Goal: Information Seeking & Learning: Learn about a topic

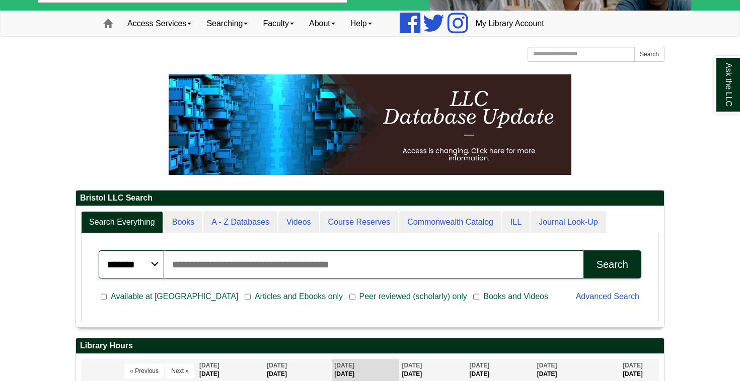
scroll to position [73, 0]
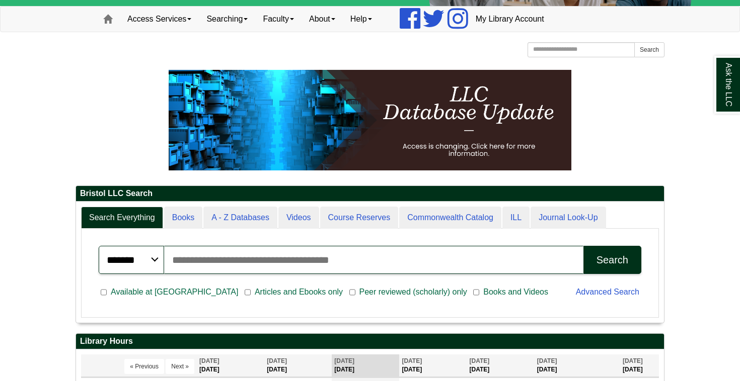
click at [314, 268] on input "Search articles, books, journals & more" at bounding box center [373, 260] width 419 height 28
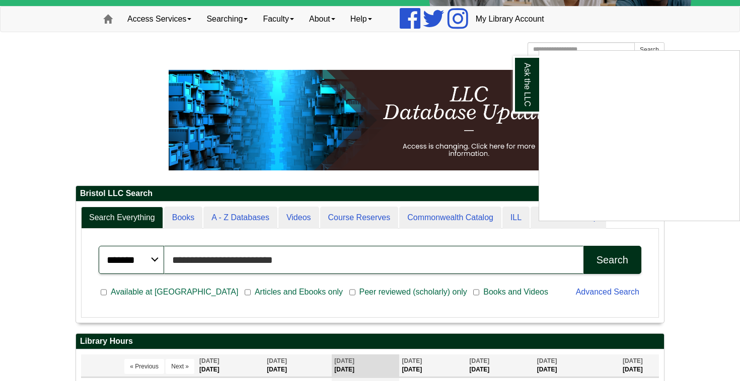
type input "**********"
click at [612, 260] on button "Search" at bounding box center [612, 260] width 58 height 28
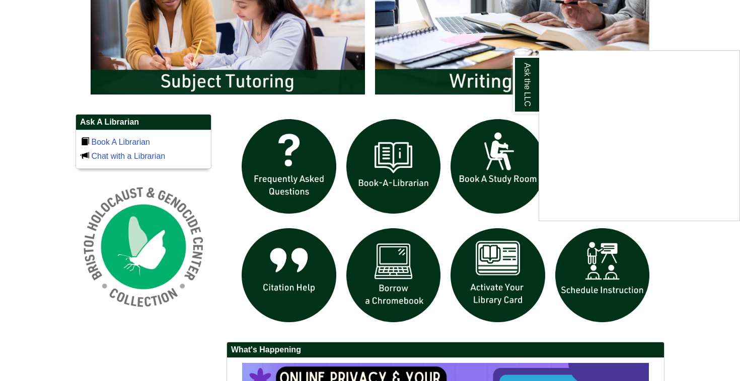
scroll to position [602, 0]
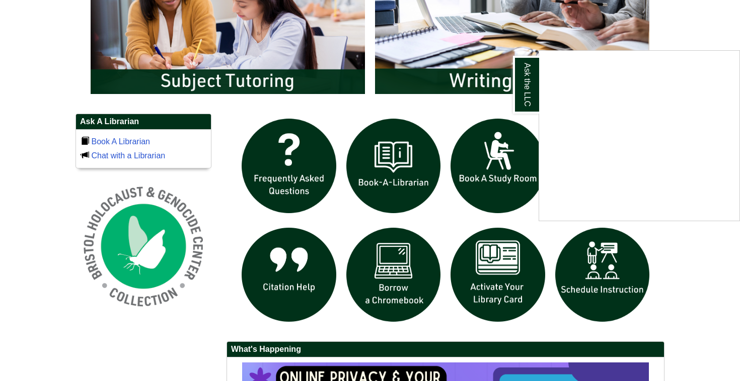
click at [481, 112] on div "Ask the LLC" at bounding box center [370, 190] width 740 height 381
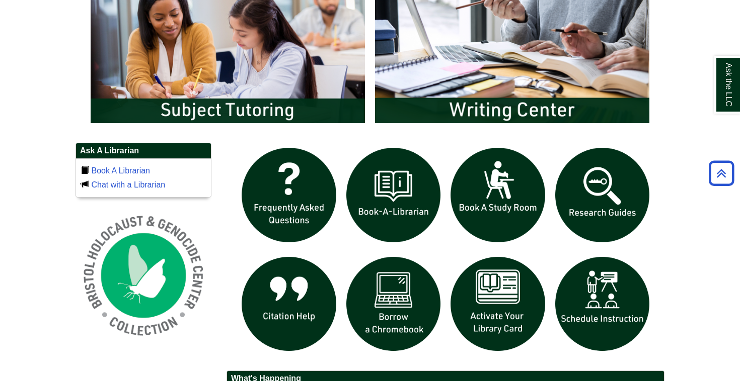
scroll to position [575, 0]
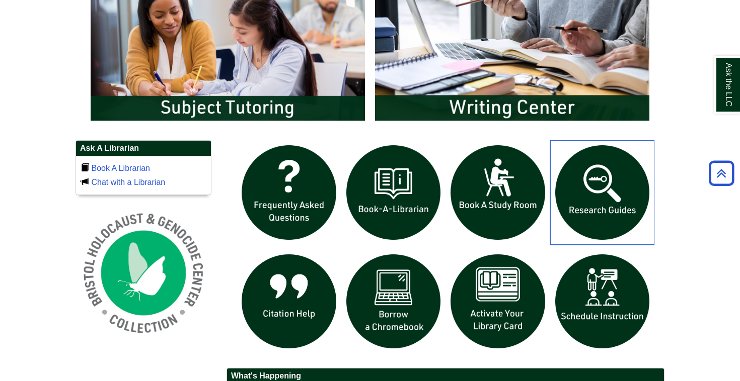
click at [611, 191] on img "slideshow" at bounding box center [602, 192] width 105 height 105
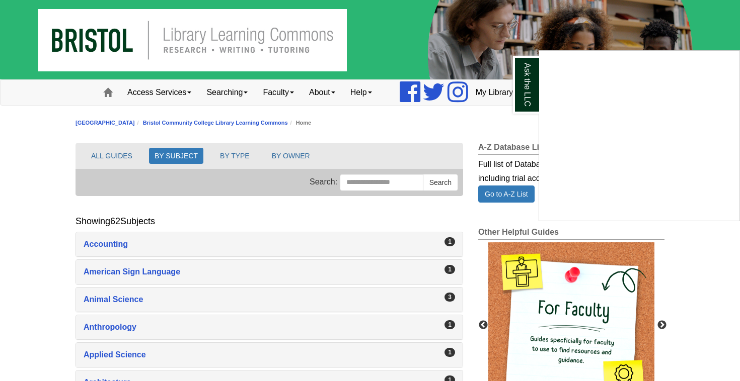
click at [416, 298] on div "Ask the LLC" at bounding box center [370, 190] width 740 height 381
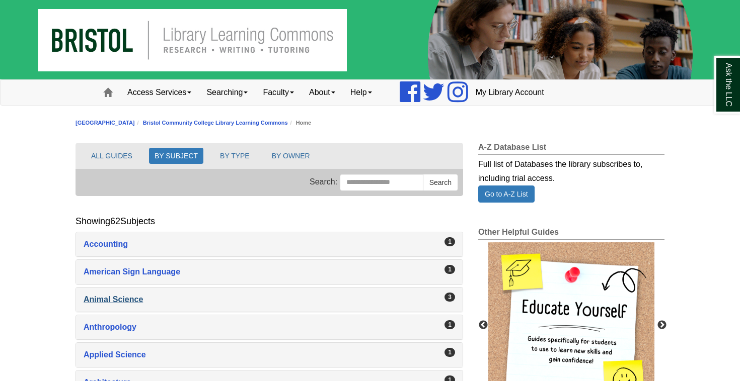
click at [136, 294] on div "Animal Science , 3 guides" at bounding box center [269, 300] width 371 height 14
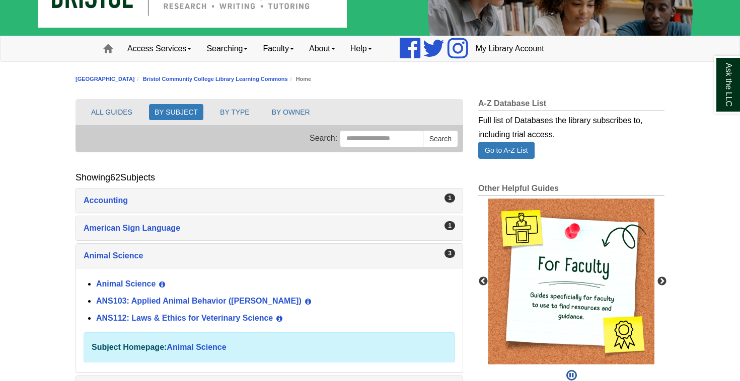
scroll to position [42, 0]
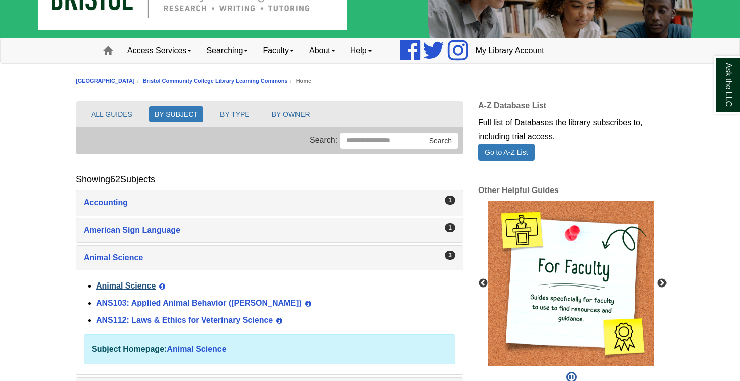
click at [140, 286] on link "Animal Science" at bounding box center [125, 286] width 59 height 9
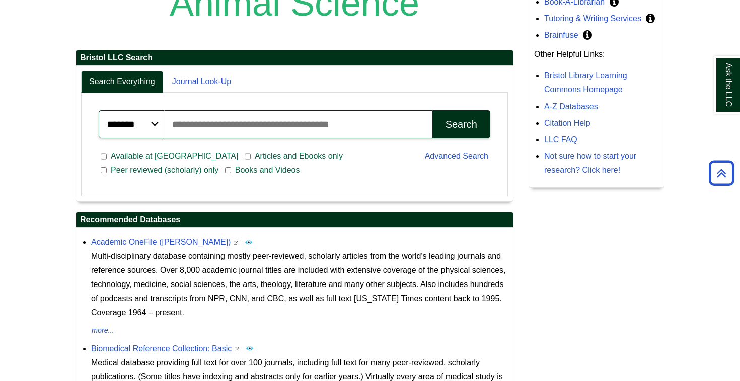
scroll to position [204, 0]
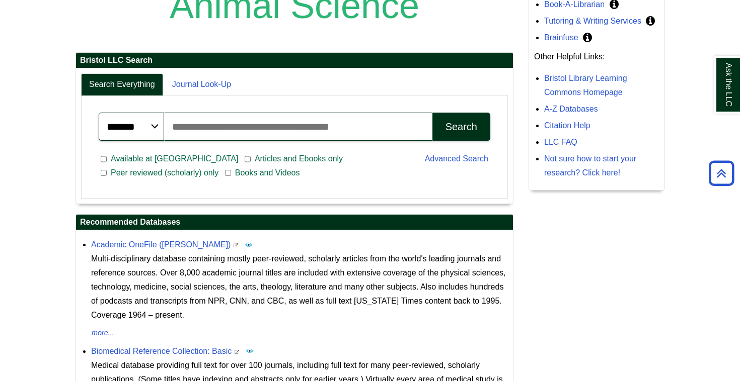
click at [221, 126] on input "Search articles, books, journals & more" at bounding box center [298, 127] width 268 height 28
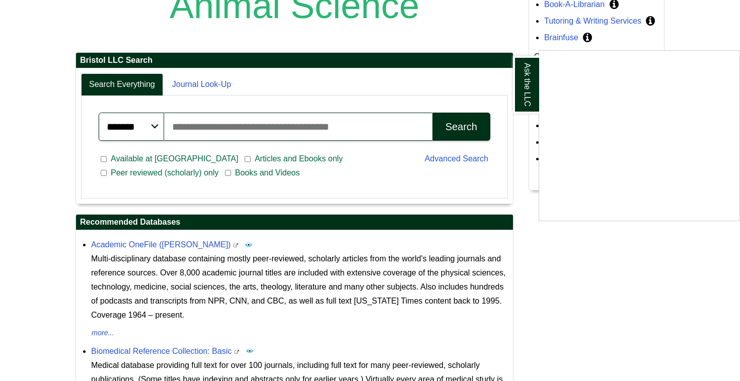
click at [188, 155] on div "Ask the LLC" at bounding box center [370, 190] width 740 height 381
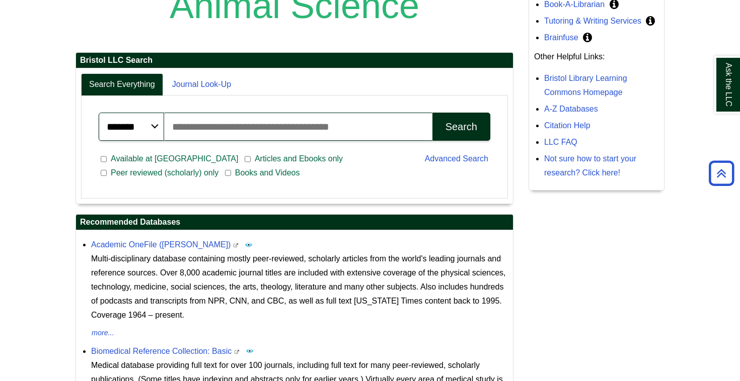
click at [219, 125] on input "Search articles, books, journals & more" at bounding box center [298, 127] width 268 height 28
type input "**********"
click at [461, 126] on button "Search" at bounding box center [461, 127] width 58 height 28
